Goal: Task Accomplishment & Management: Manage account settings

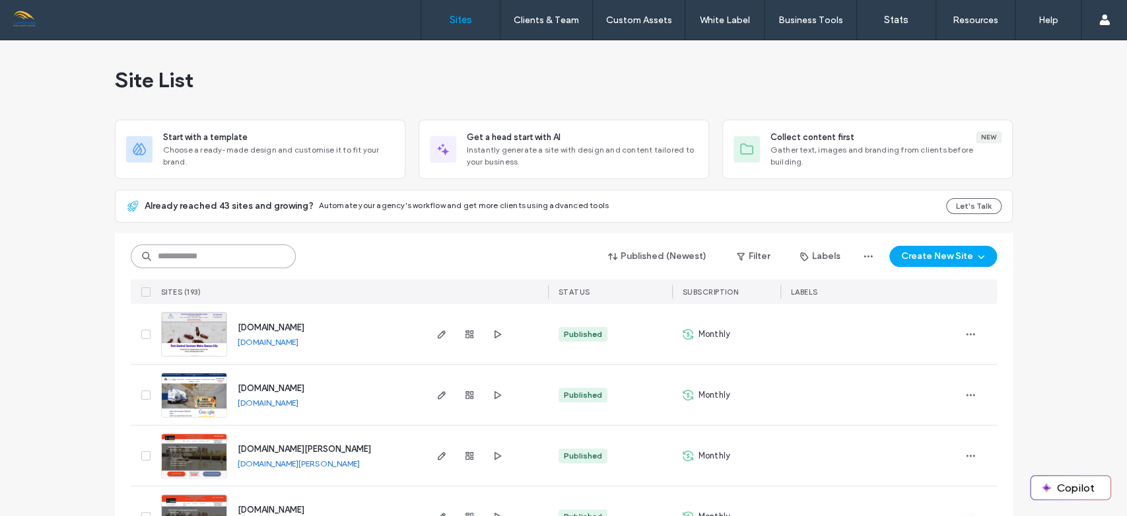
click at [255, 255] on input at bounding box center [213, 256] width 165 height 24
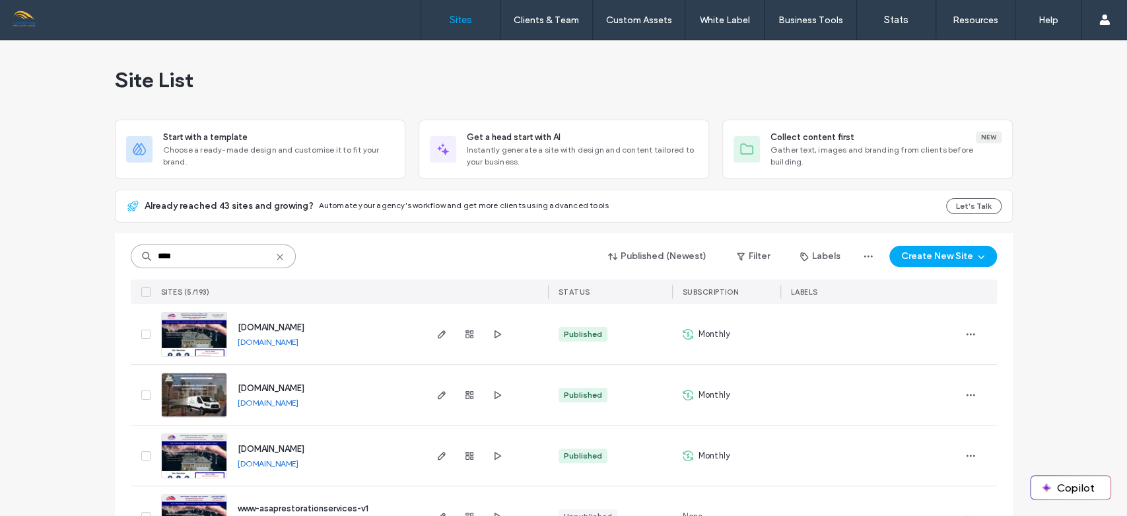
scroll to position [107, 0]
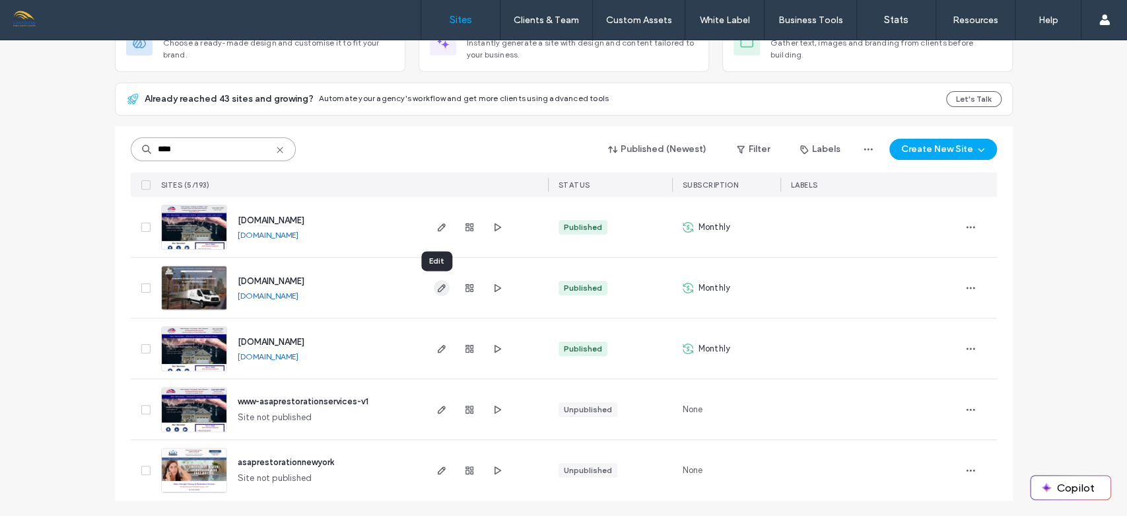
type input "****"
click at [436, 283] on icon "button" at bounding box center [441, 288] width 11 height 11
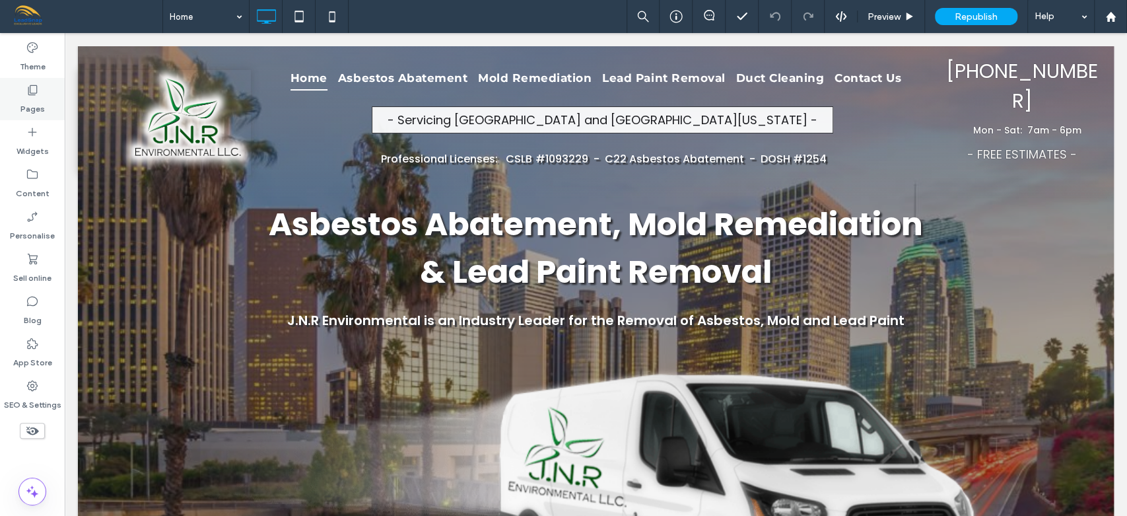
click at [37, 99] on label "Pages" at bounding box center [32, 105] width 24 height 18
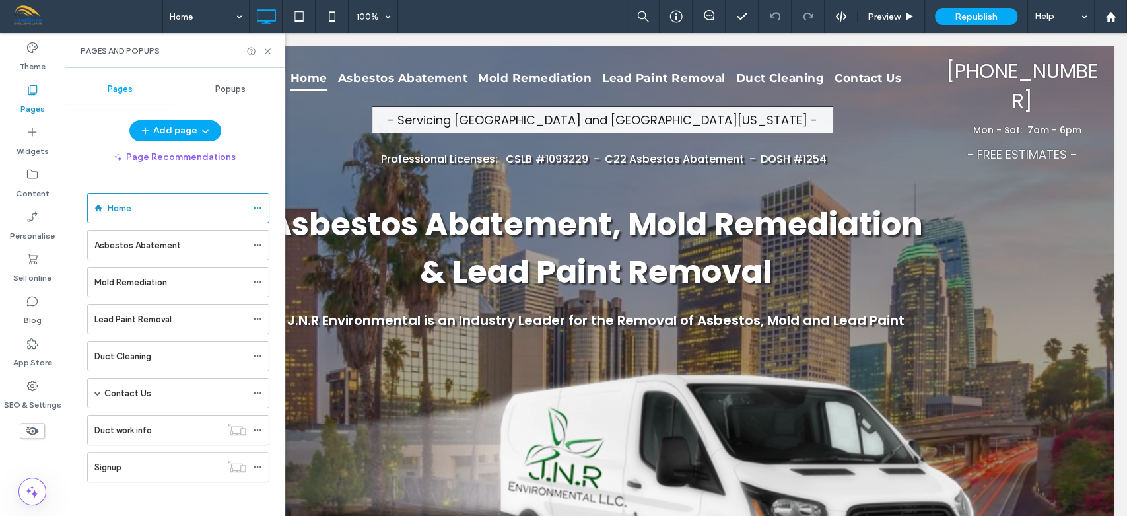
scroll to position [18, 0]
click at [268, 48] on icon at bounding box center [268, 51] width 10 height 10
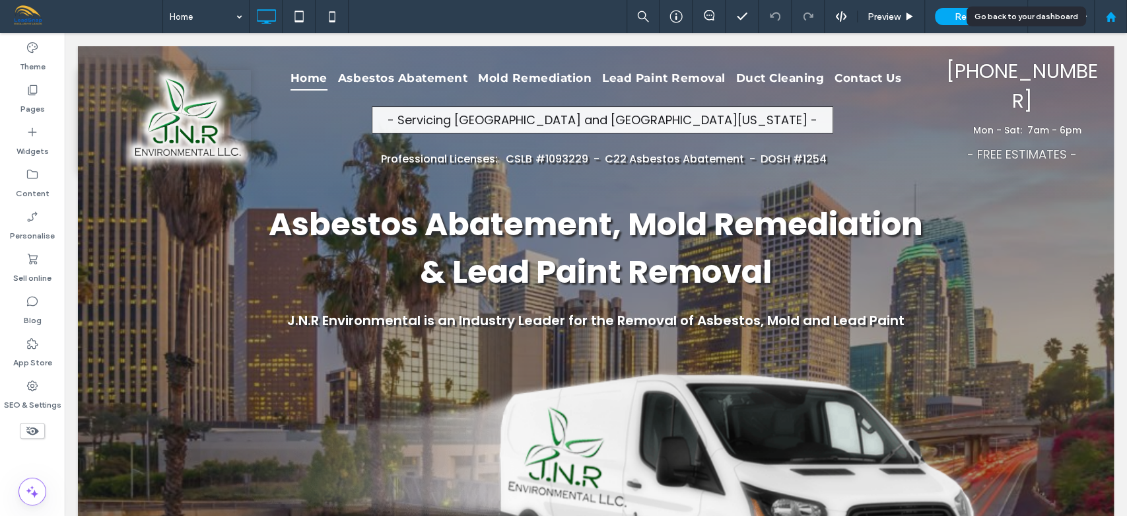
click at [1112, 16] on use at bounding box center [1110, 16] width 10 height 10
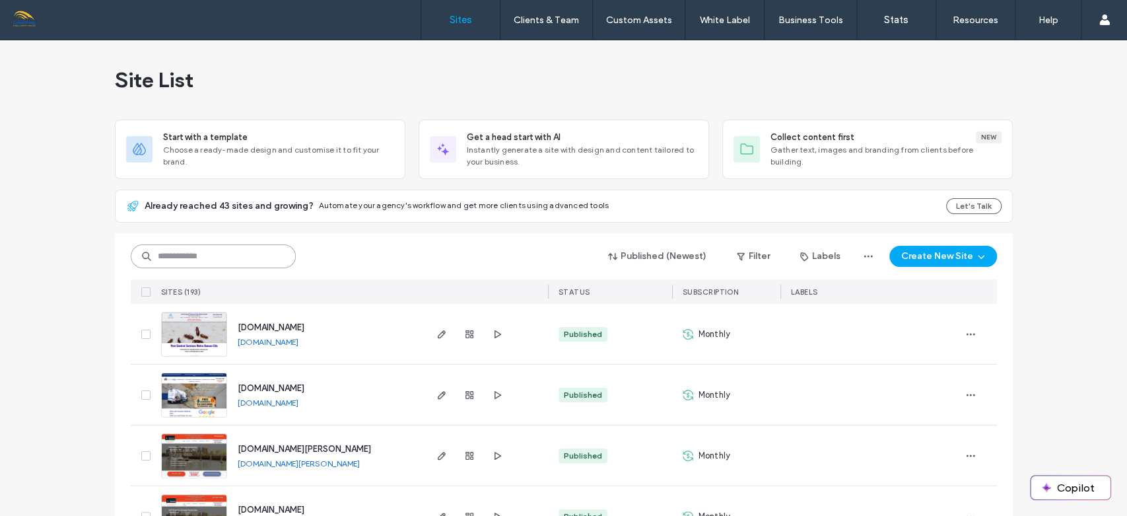
click at [209, 261] on input at bounding box center [213, 256] width 165 height 24
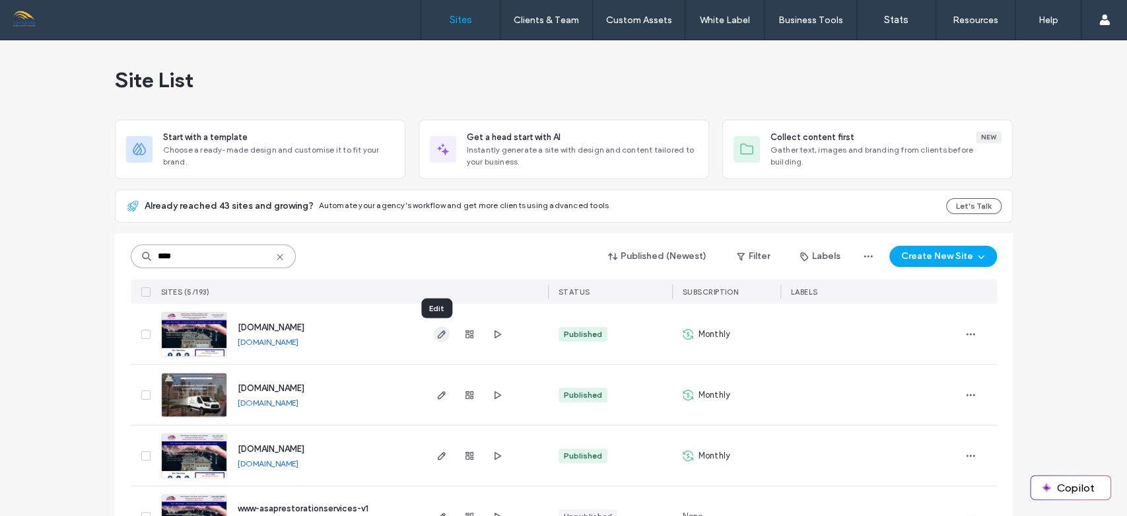
type input "****"
click at [436, 335] on icon "button" at bounding box center [441, 334] width 11 height 11
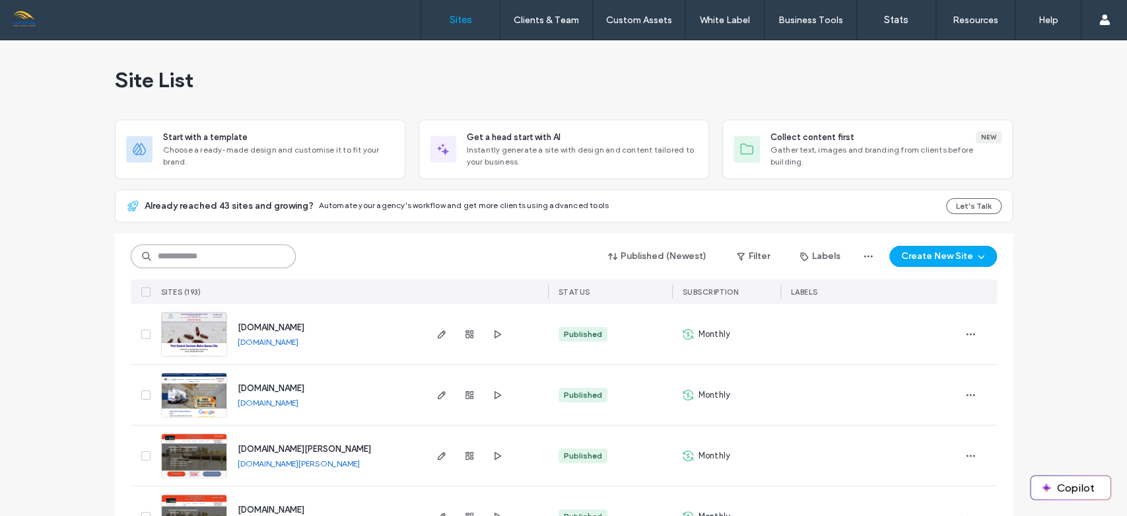
click at [253, 252] on input at bounding box center [213, 256] width 165 height 24
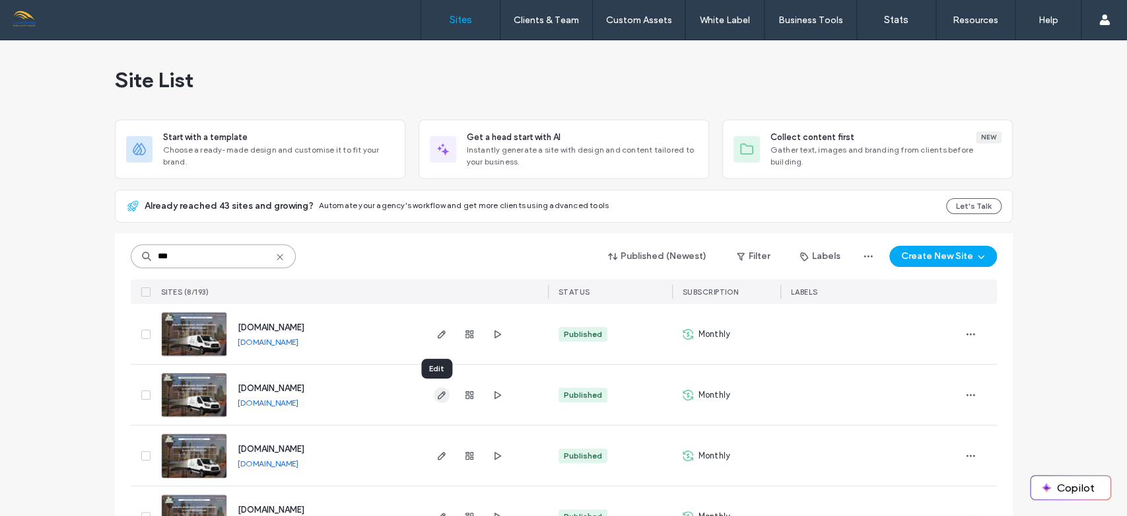
type input "***"
click at [437, 394] on use "button" at bounding box center [441, 395] width 8 height 8
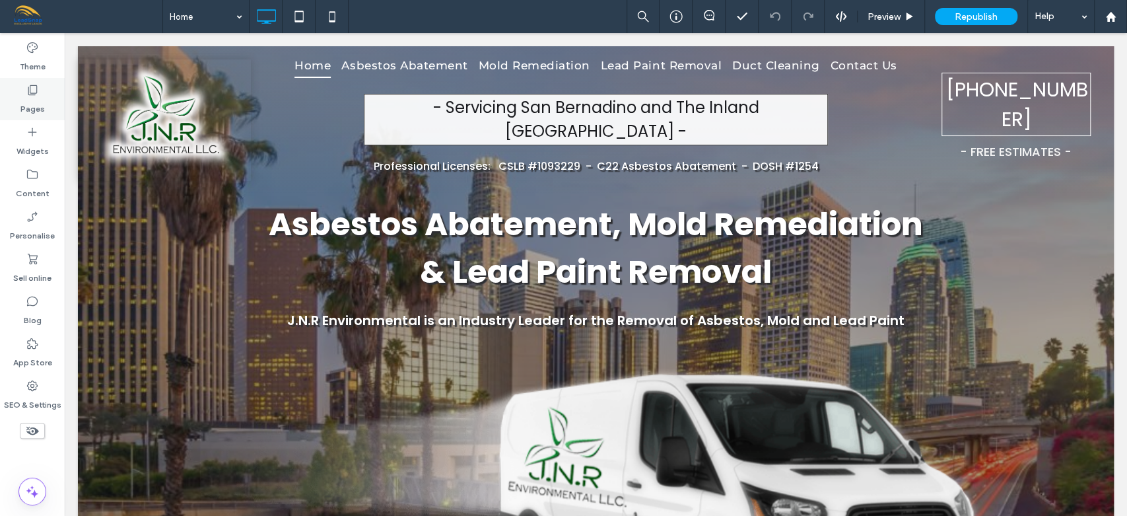
click at [38, 101] on label "Pages" at bounding box center [32, 105] width 24 height 18
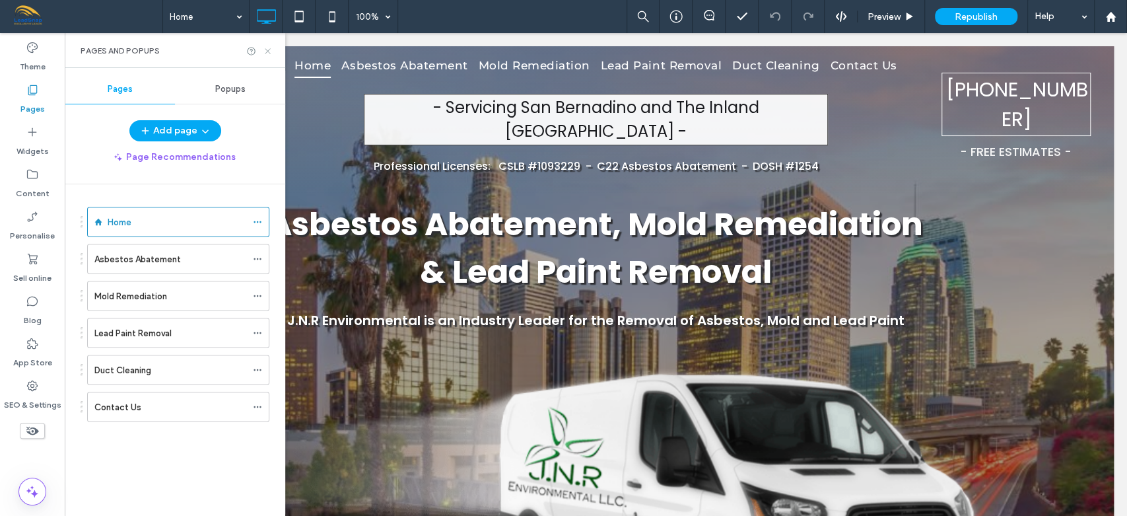
click at [269, 47] on icon at bounding box center [268, 51] width 10 height 10
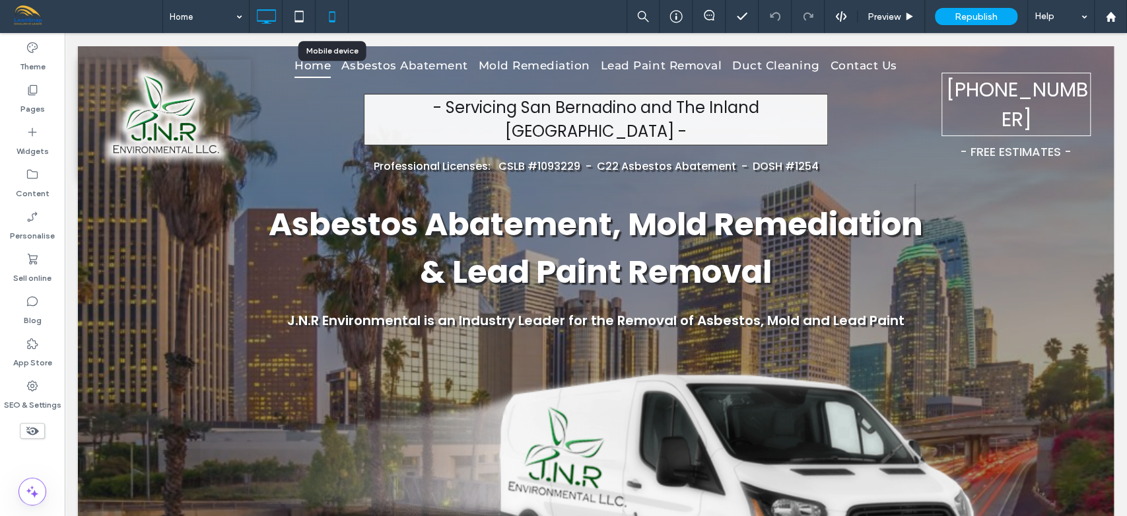
click at [331, 22] on use at bounding box center [332, 16] width 6 height 11
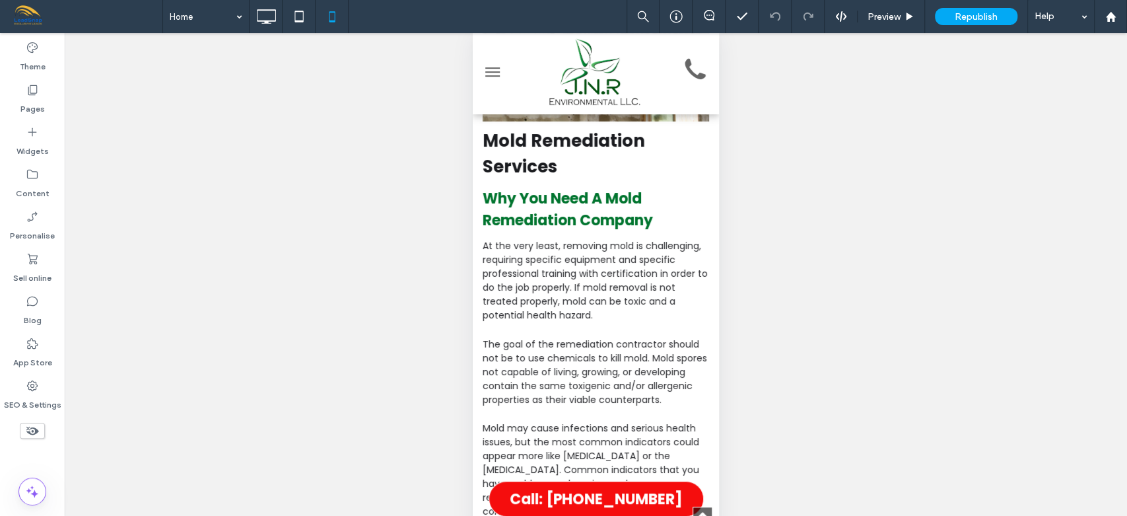
scroll to position [1480, 0]
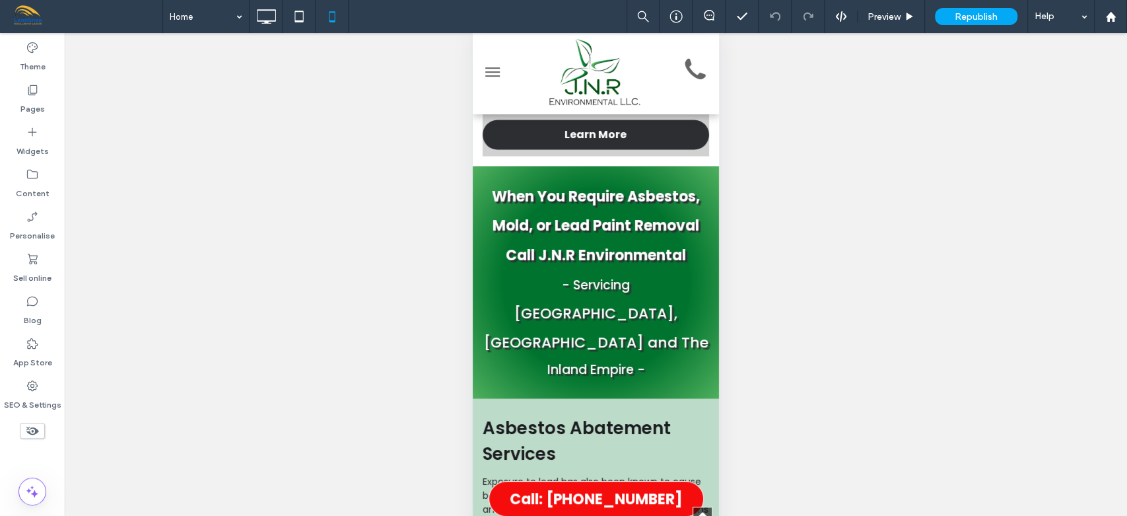
drag, startPoint x: 700, startPoint y: 215, endPoint x: 714, endPoint y: 131, distance: 84.2
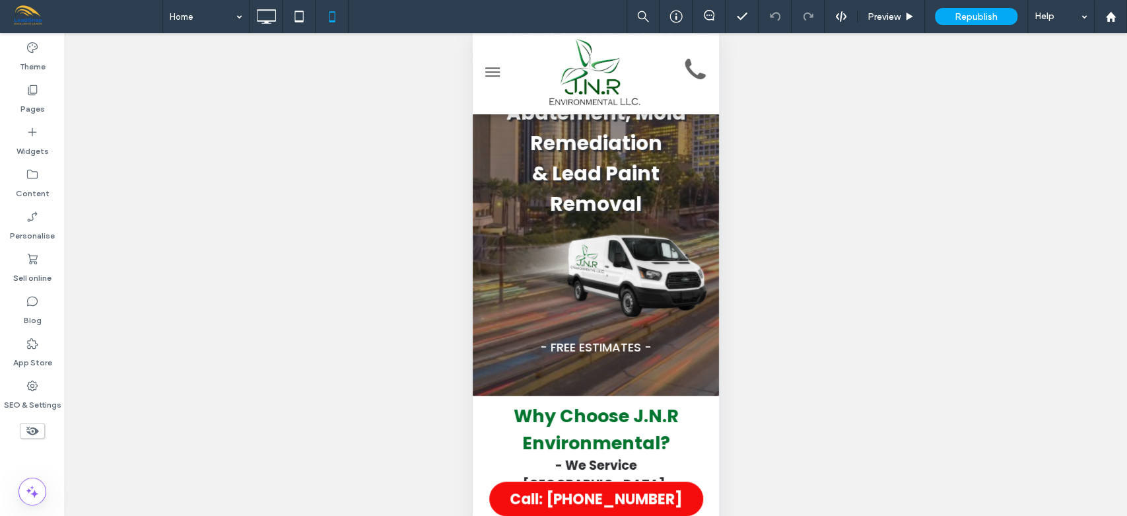
scroll to position [0, 0]
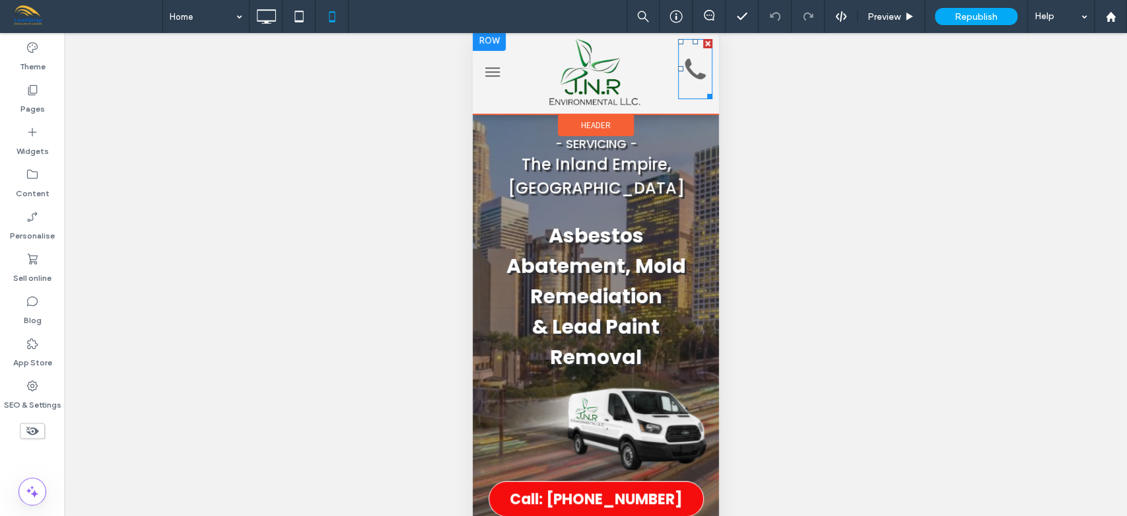
click at [685, 73] on icon at bounding box center [695, 68] width 20 height 20
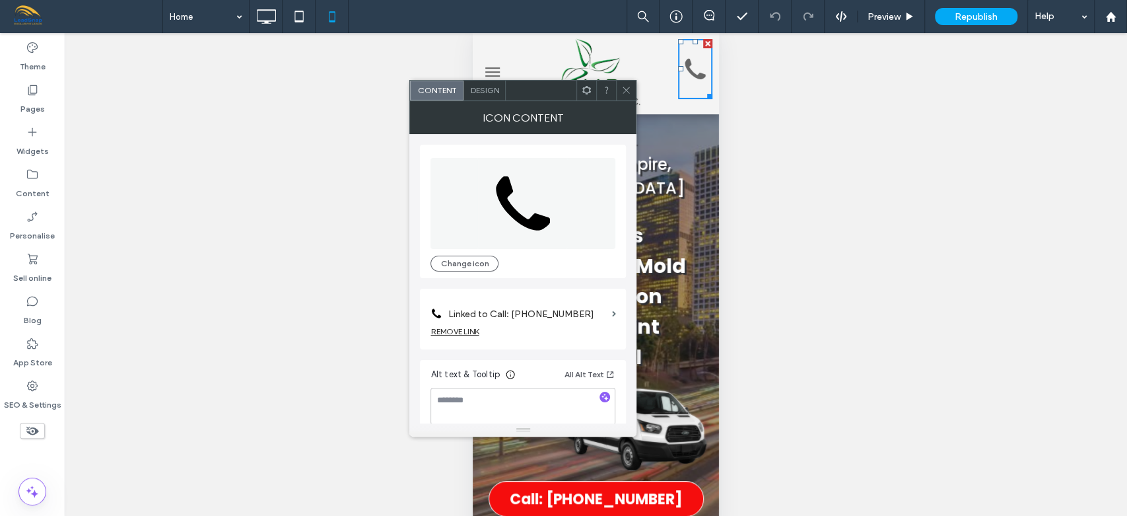
click at [458, 329] on div "REMOVE LINK" at bounding box center [454, 331] width 48 height 10
click at [612, 312] on span at bounding box center [613, 314] width 4 height 6
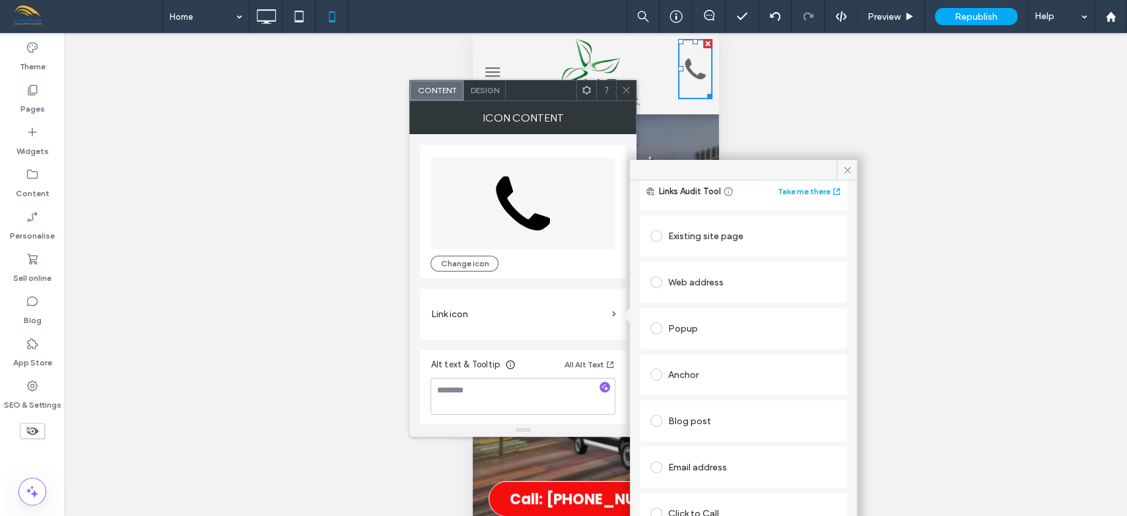
scroll to position [67, 0]
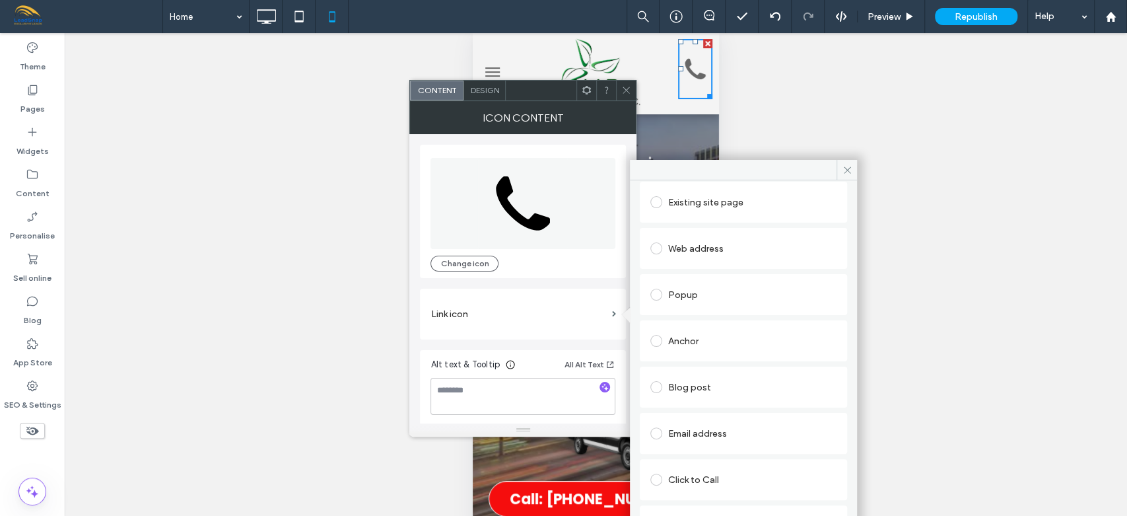
click at [719, 475] on div "Click to Call" at bounding box center [743, 479] width 186 height 21
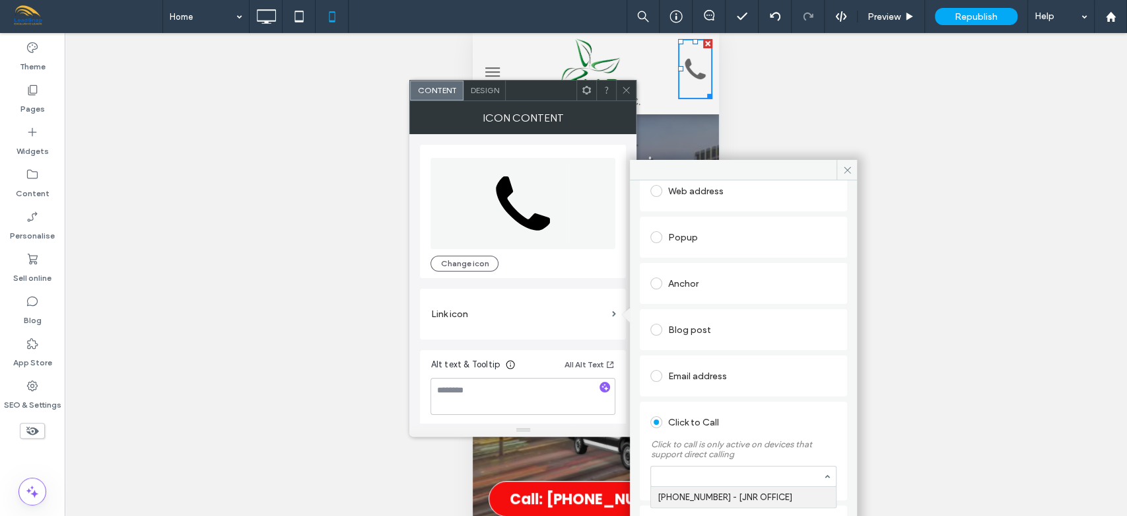
paste input "**********"
type input "**********"
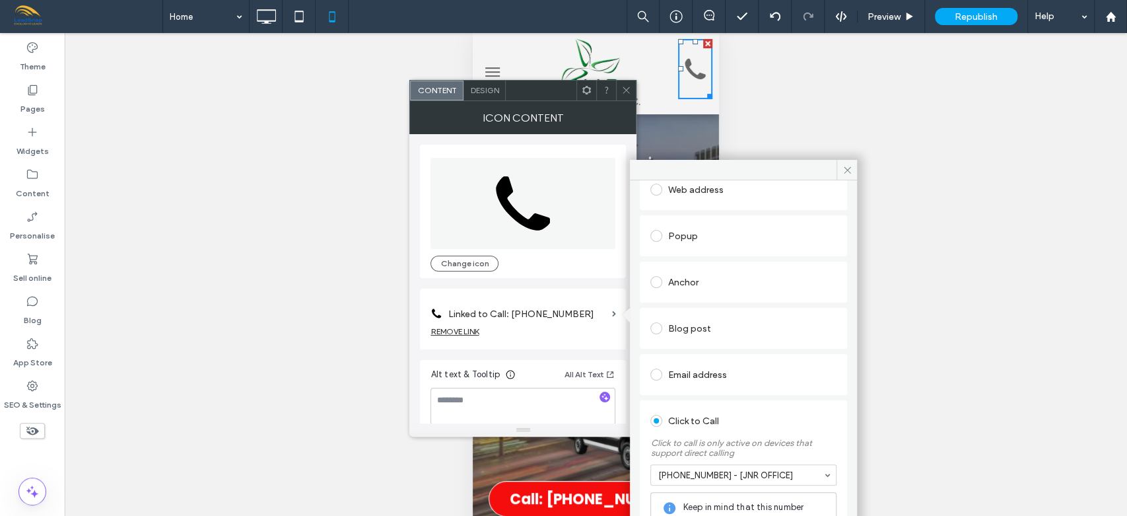
click at [626, 88] on icon at bounding box center [626, 90] width 10 height 10
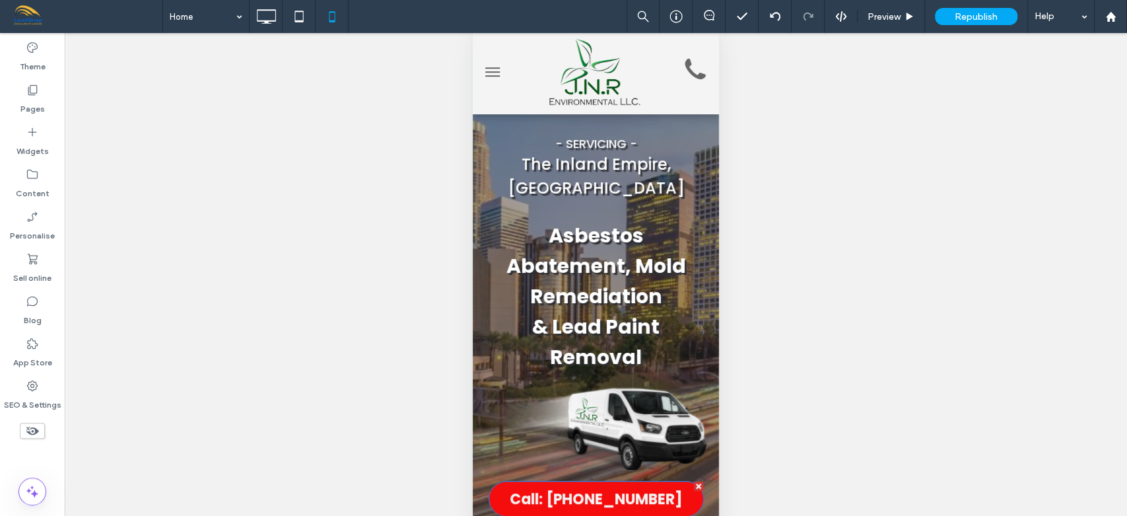
click at [593, 503] on span "Call: [PHONE_NUMBER]" at bounding box center [596, 498] width 172 height 35
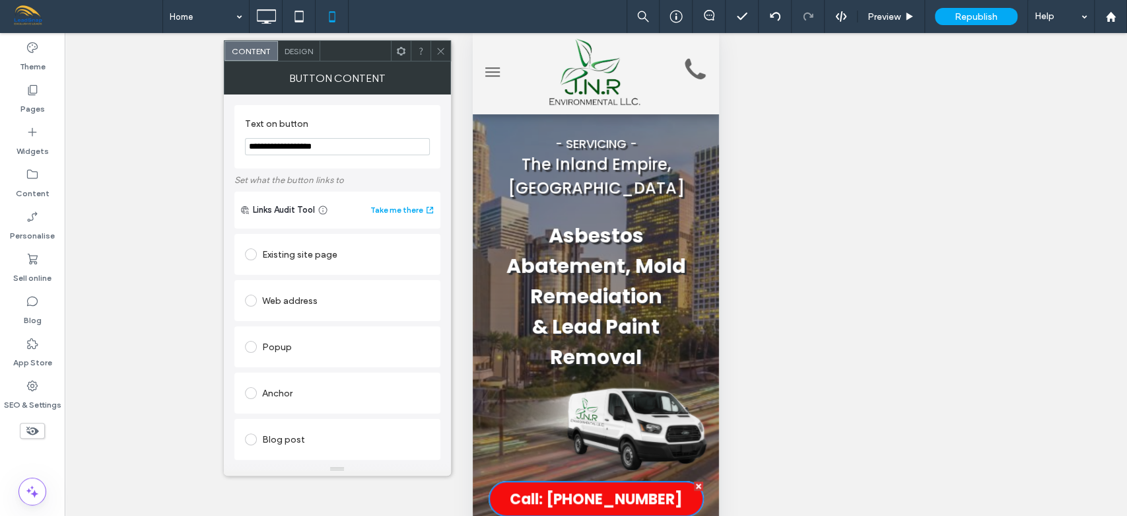
click at [353, 146] on input "**********" at bounding box center [337, 146] width 185 height 17
type input "*"
type input "**********"
click at [443, 55] on icon at bounding box center [441, 51] width 10 height 10
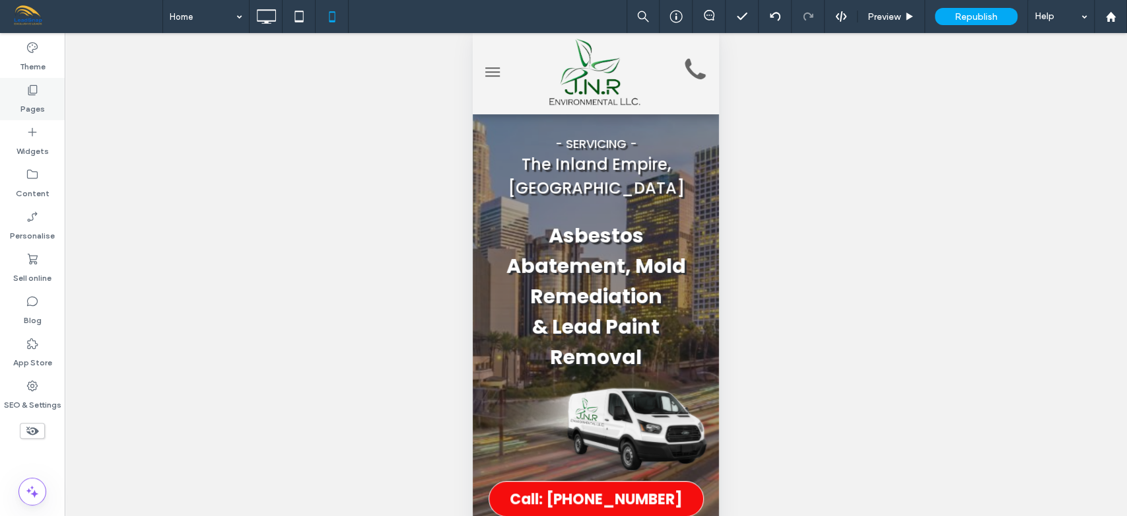
click at [36, 100] on label "Pages" at bounding box center [32, 105] width 24 height 18
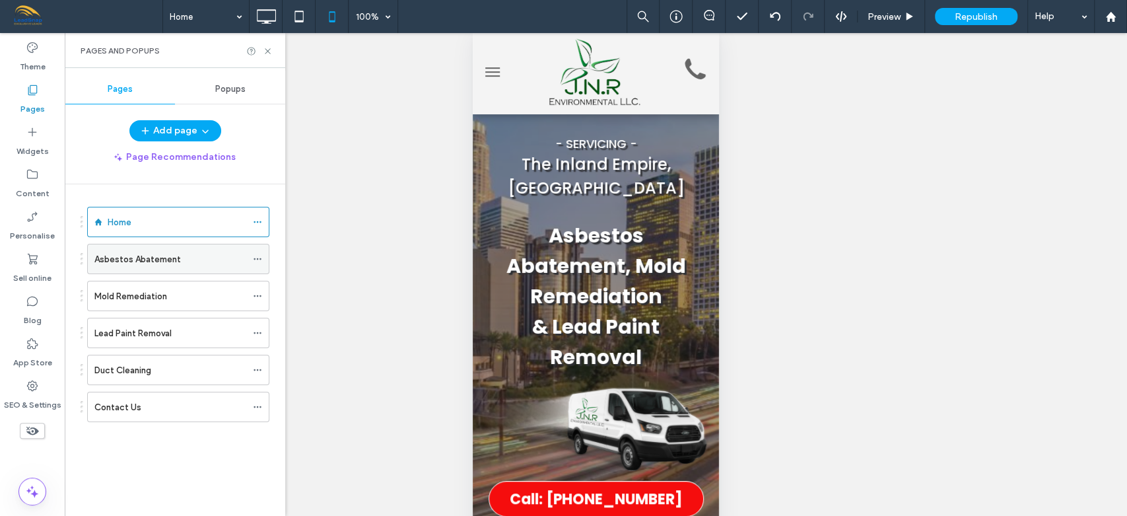
click at [134, 257] on label "Asbestos Abatement" at bounding box center [137, 259] width 86 height 23
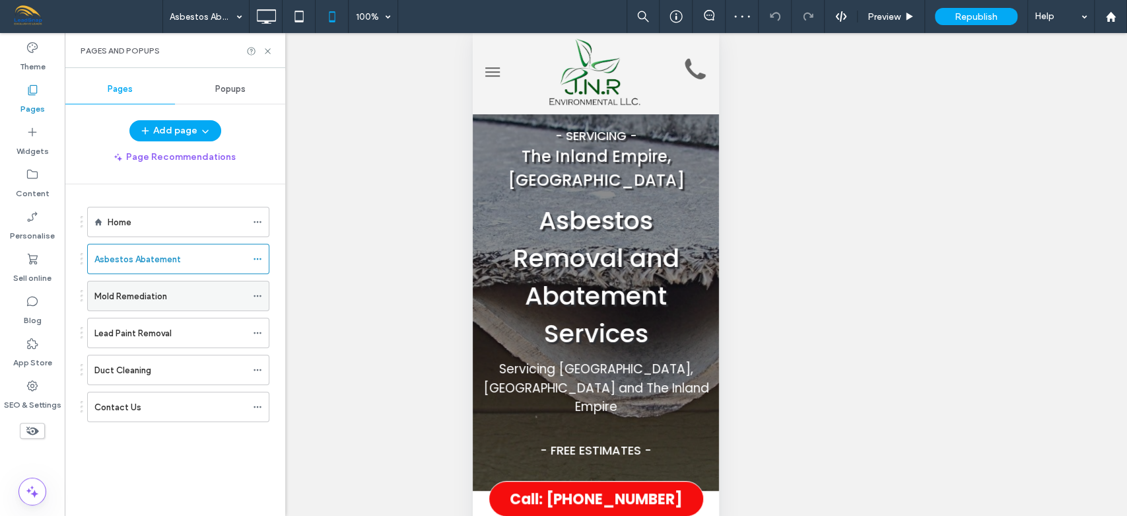
click at [136, 294] on label "Mold Remediation" at bounding box center [130, 296] width 73 height 23
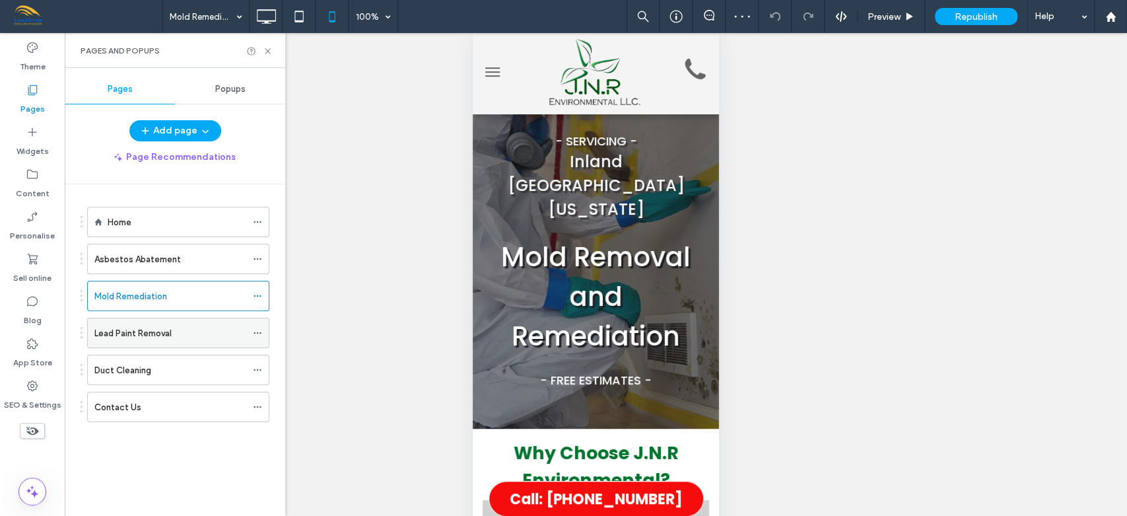
click at [133, 328] on label "Lead Paint Removal" at bounding box center [132, 332] width 77 height 23
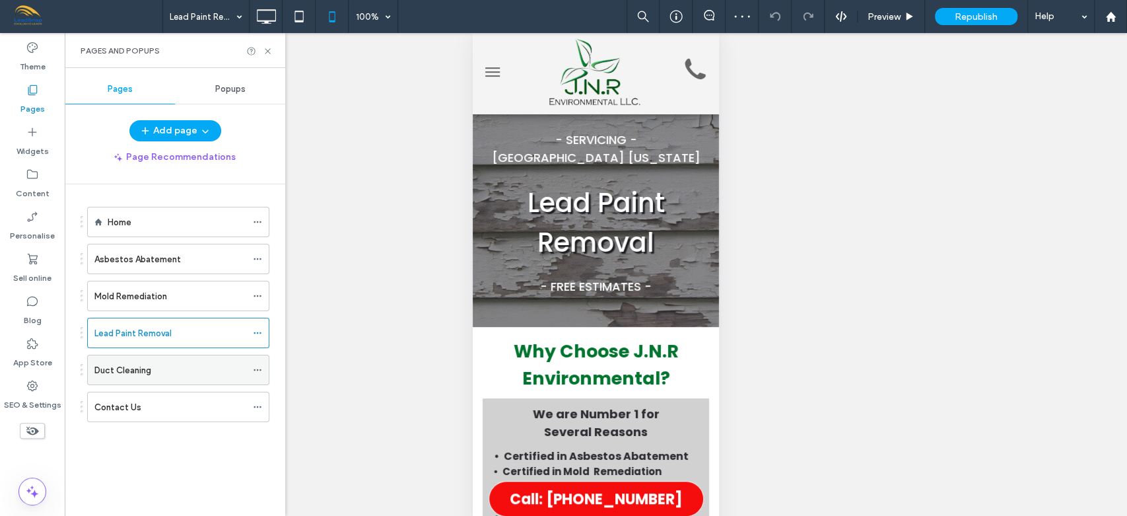
click at [135, 370] on label "Duct Cleaning" at bounding box center [122, 369] width 57 height 23
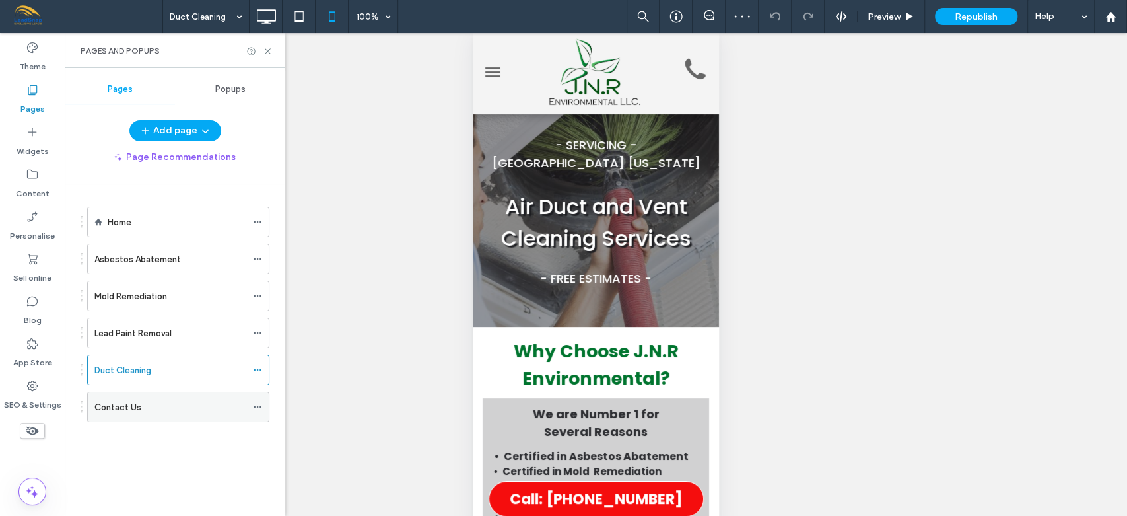
click at [139, 405] on div "Contact Us" at bounding box center [170, 407] width 152 height 14
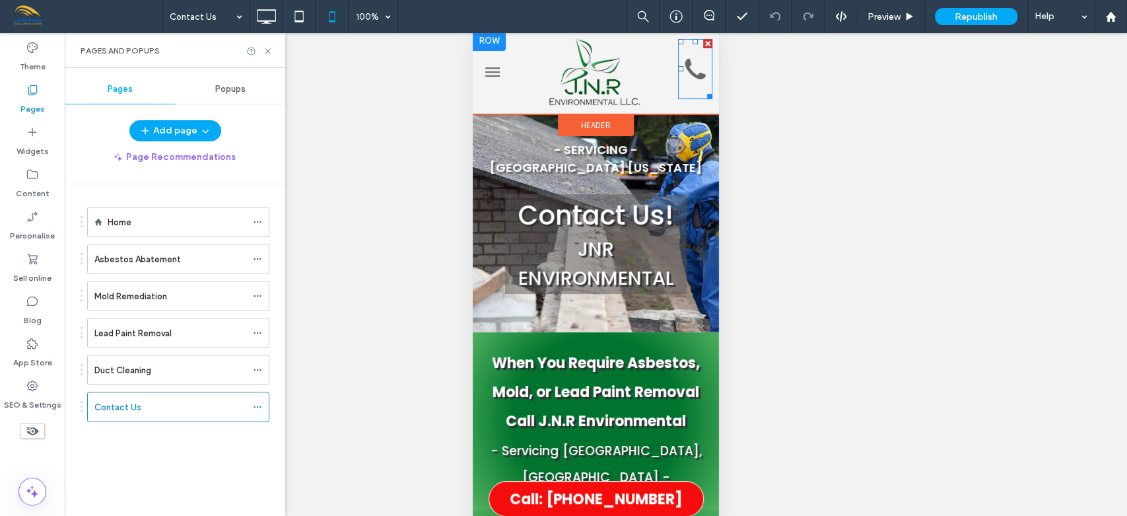
click at [685, 71] on icon at bounding box center [695, 69] width 34 height 60
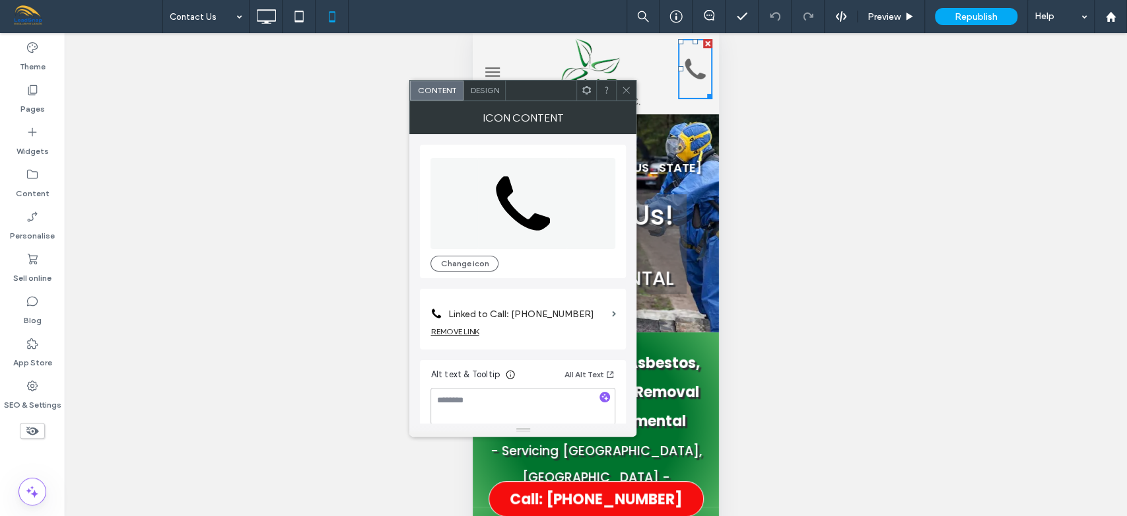
click at [628, 88] on icon at bounding box center [626, 90] width 10 height 10
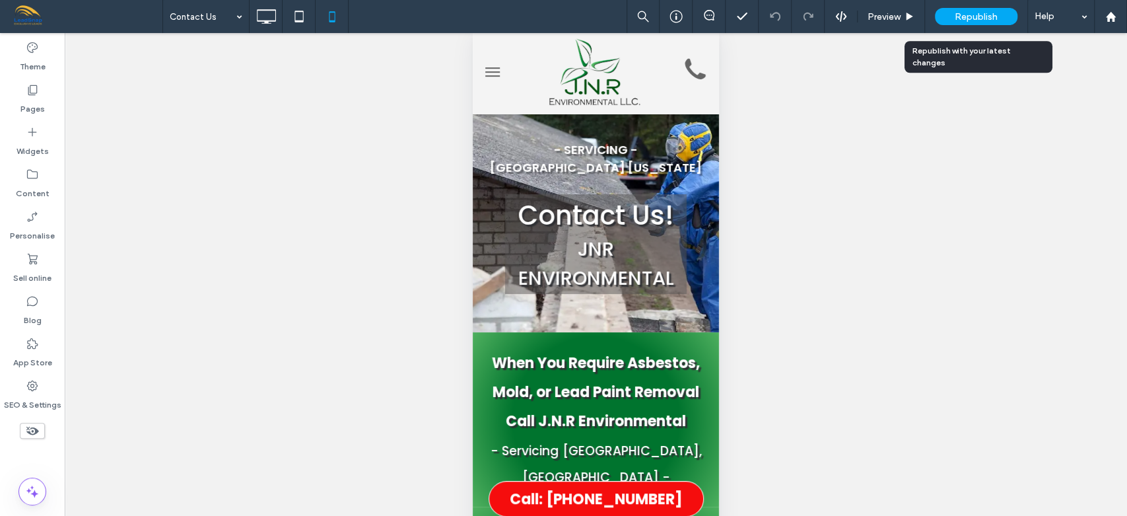
click at [960, 13] on span "Republish" at bounding box center [976, 16] width 43 height 11
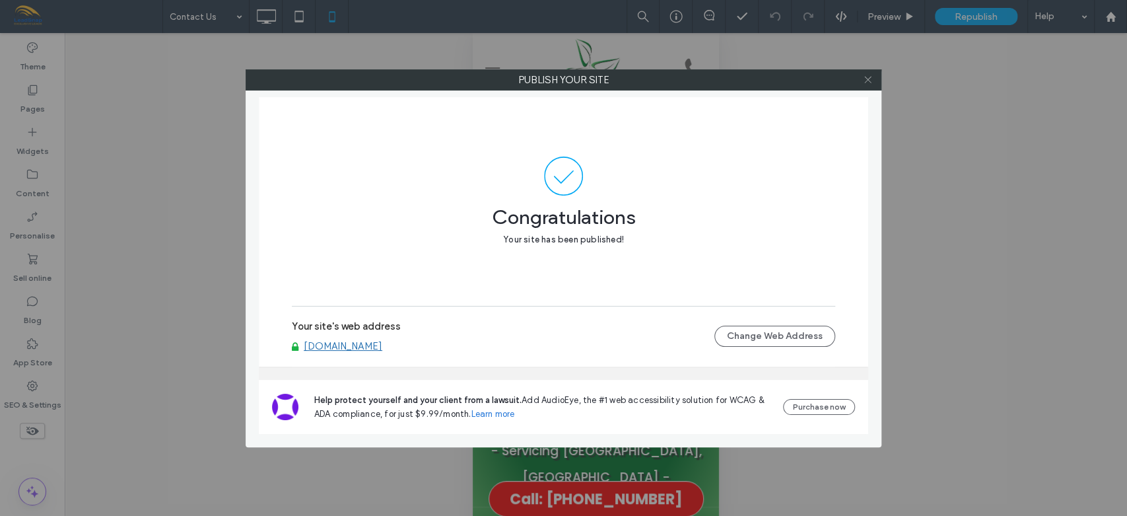
click at [865, 82] on use at bounding box center [867, 80] width 7 height 7
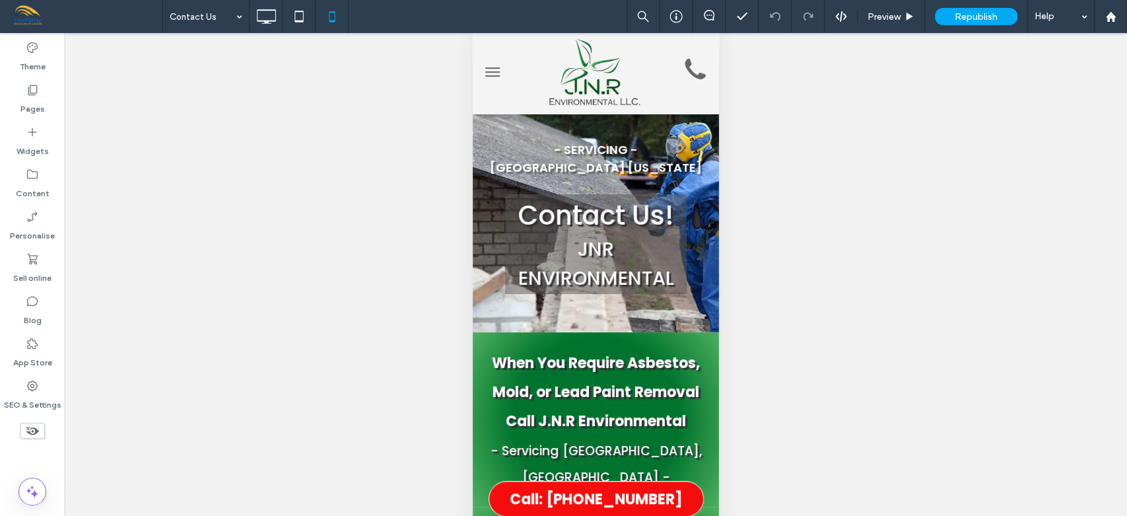
click at [865, 82] on div "Unhide? Yes Unhide? Yes Unhide? Yes Unhide? Yes Unhide? Yes Unhide? Yes Unhide?…" at bounding box center [596, 291] width 1062 height 516
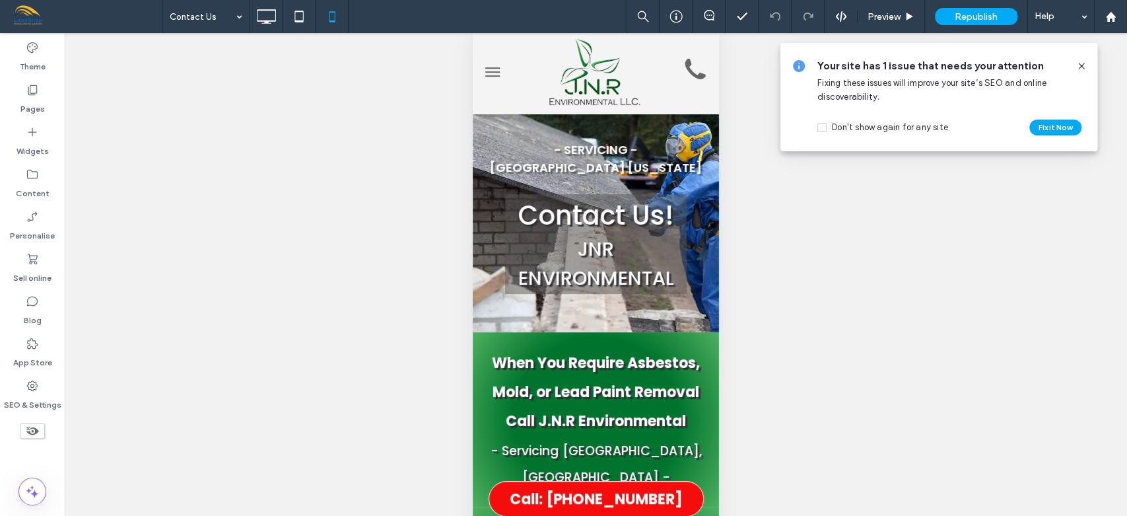
click at [1079, 62] on icon at bounding box center [1081, 66] width 11 height 11
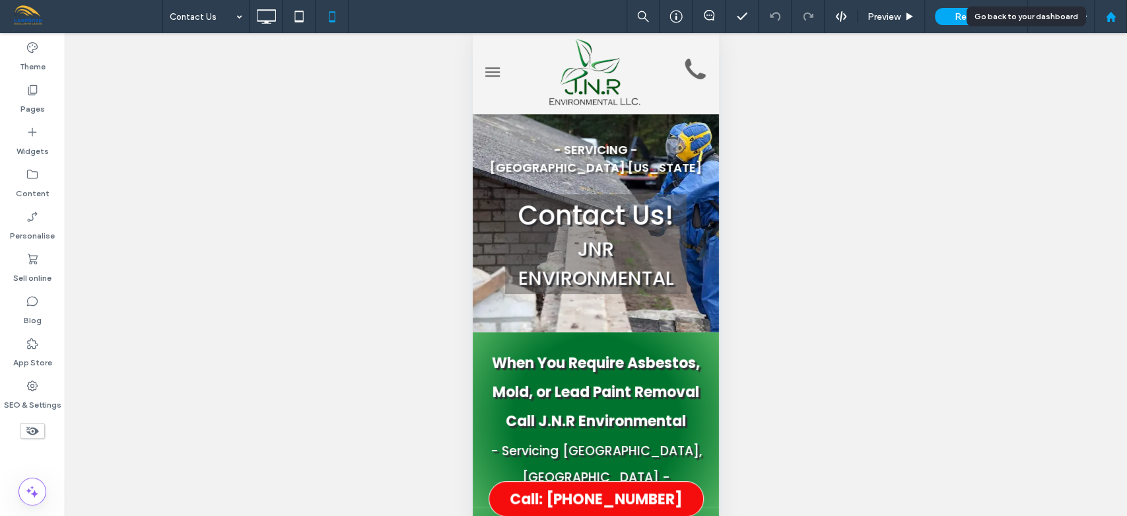
click at [1113, 17] on use at bounding box center [1110, 16] width 10 height 10
